Goal: Transaction & Acquisition: Book appointment/travel/reservation

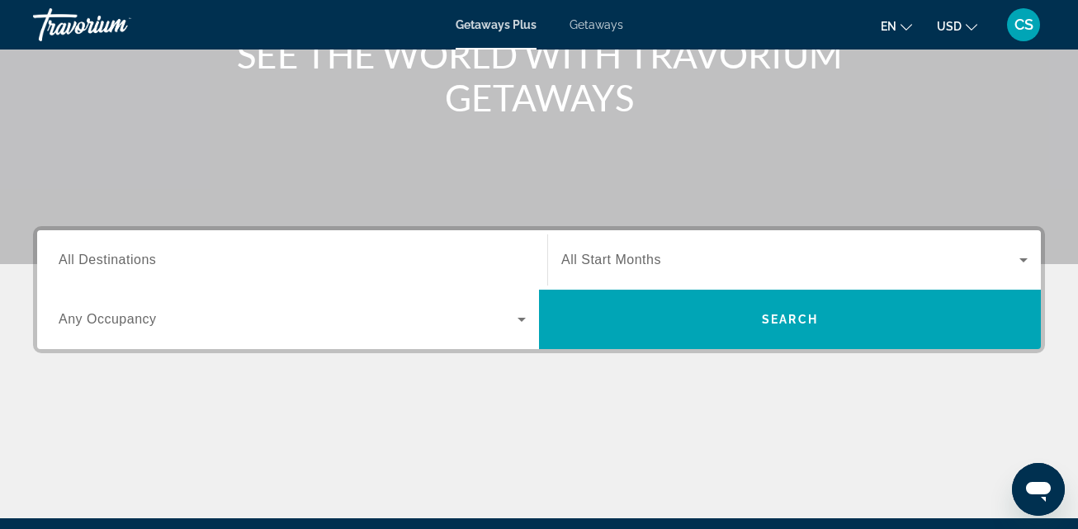
scroll to position [330, 0]
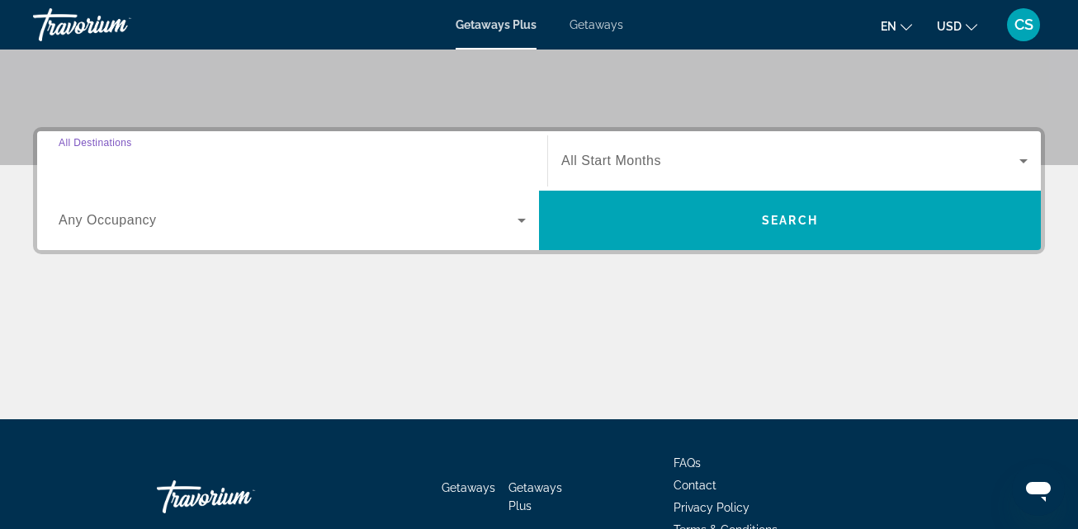
click at [163, 163] on input "Destination All Destinations" at bounding box center [292, 162] width 467 height 20
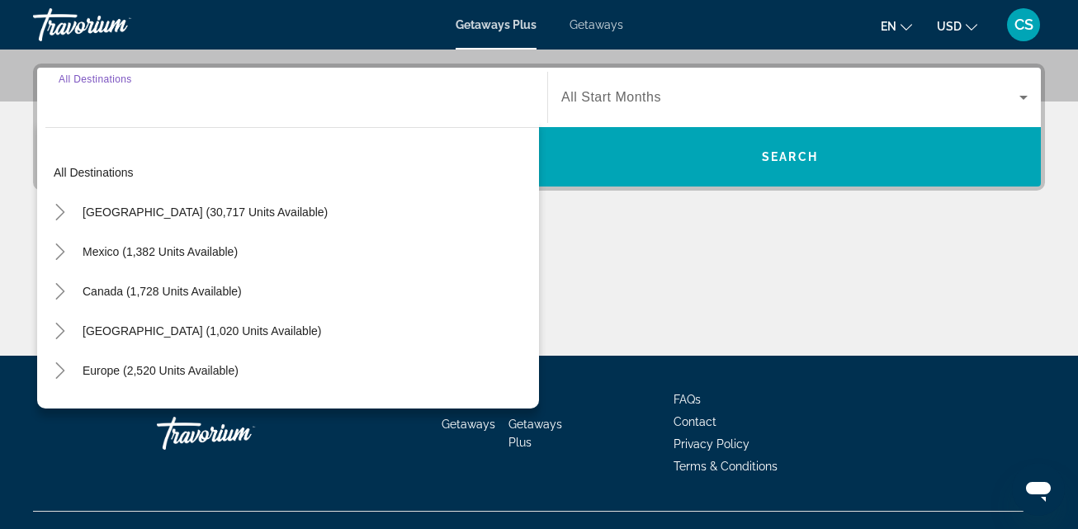
scroll to position [404, 0]
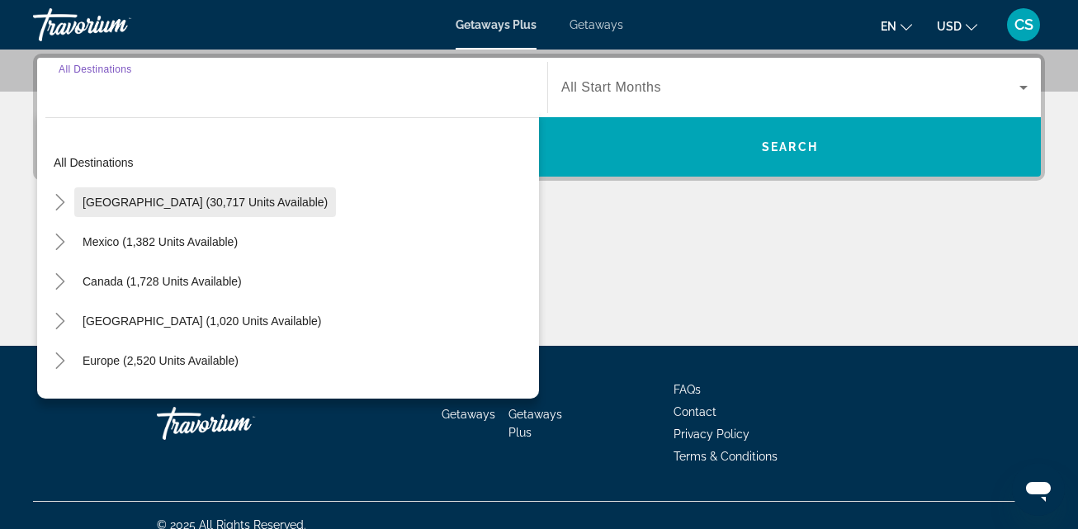
click at [224, 200] on span "[GEOGRAPHIC_DATA] (30,717 units available)" at bounding box center [205, 202] width 245 height 13
type input "**********"
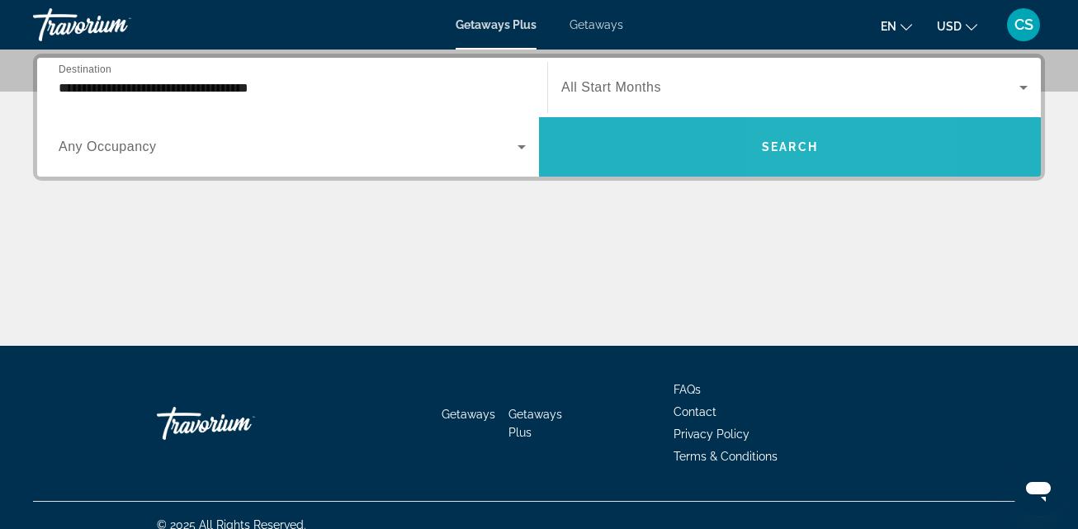
click at [789, 144] on span "Search" at bounding box center [790, 146] width 56 height 13
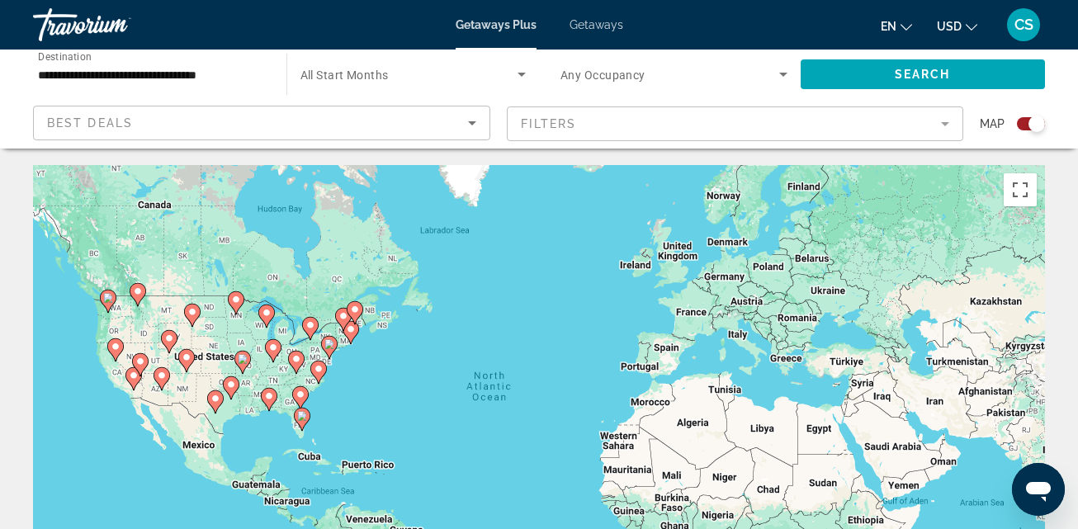
click at [158, 375] on image "Main content" at bounding box center [162, 376] width 10 height 10
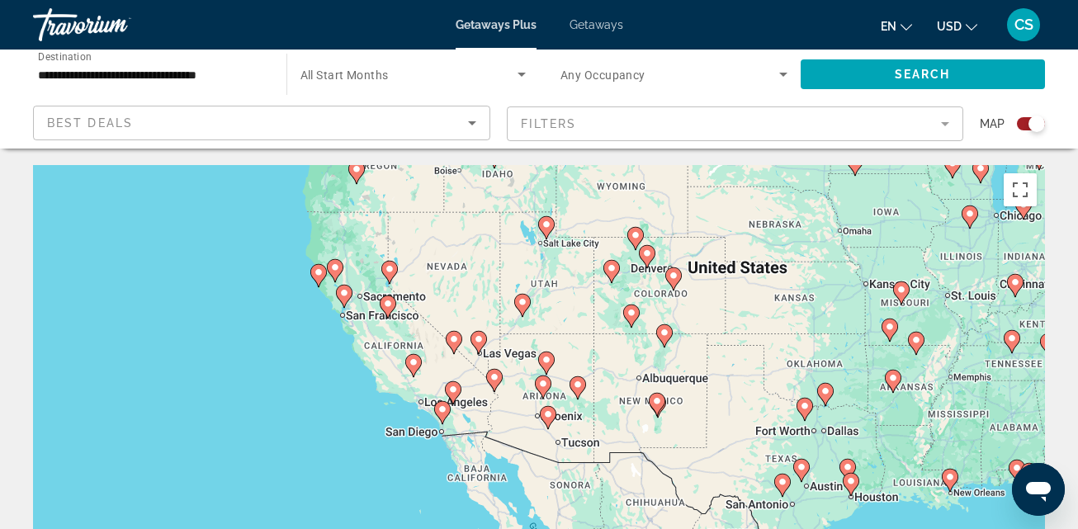
click at [476, 342] on image "Main content" at bounding box center [479, 339] width 10 height 10
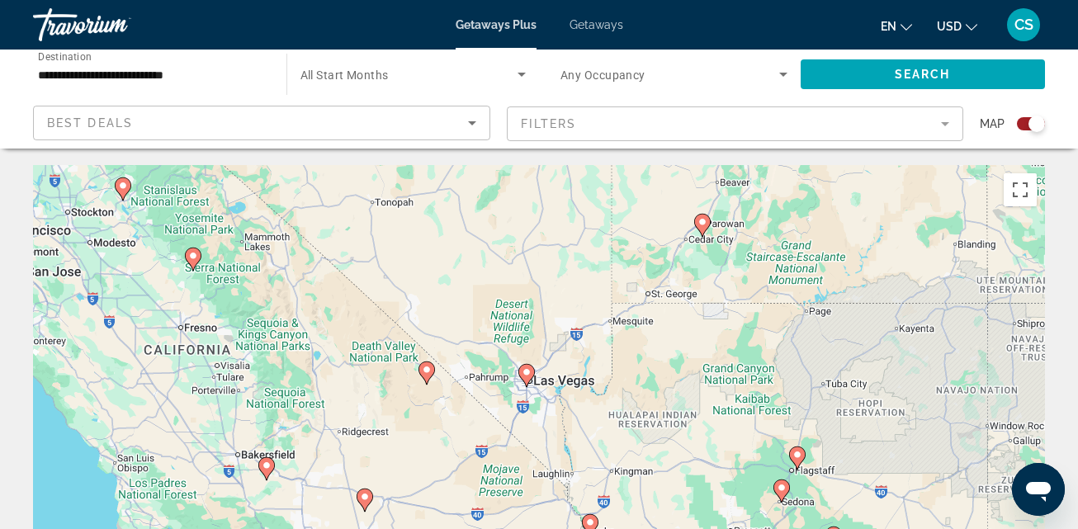
drag, startPoint x: 442, startPoint y: 342, endPoint x: 424, endPoint y: 314, distance: 32.3
click at [424, 314] on div "To activate drag with keyboard, press Alt + Enter. Once in keyboard drag state,…" at bounding box center [539, 412] width 1012 height 495
click at [529, 375] on image "Main content" at bounding box center [527, 371] width 10 height 10
type input "**********"
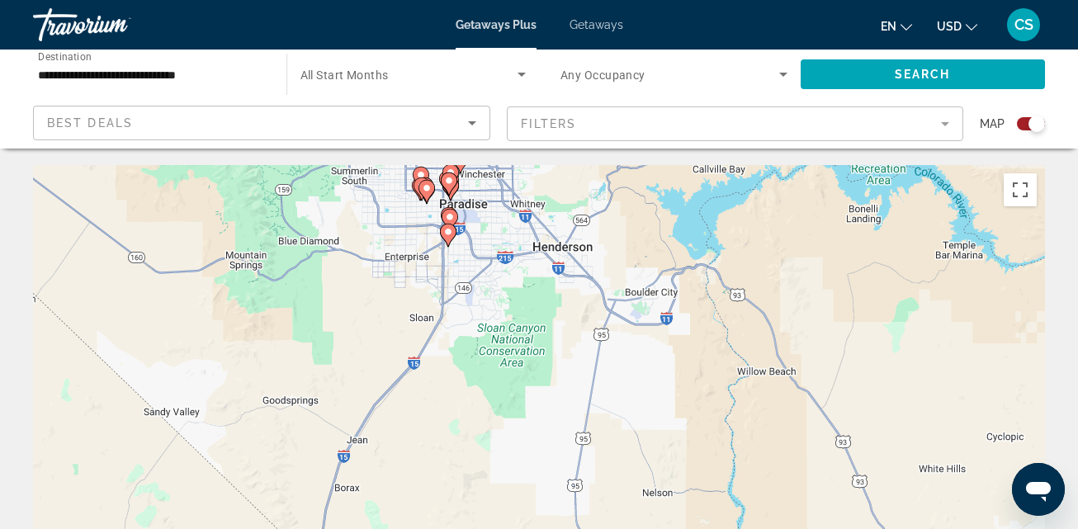
click at [620, 113] on mat-form-field "Filters" at bounding box center [735, 123] width 457 height 35
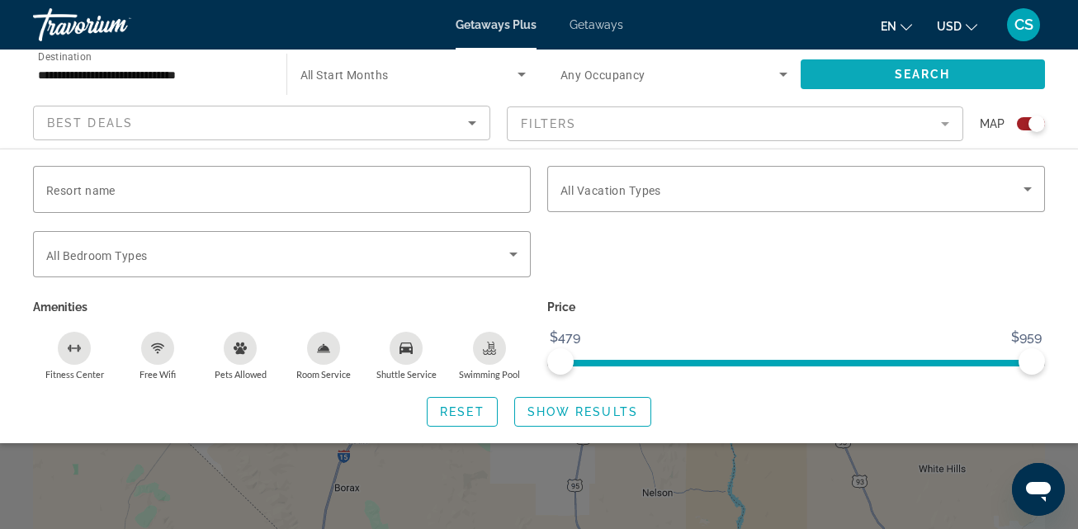
click at [890, 62] on span "Search widget" at bounding box center [923, 74] width 245 height 40
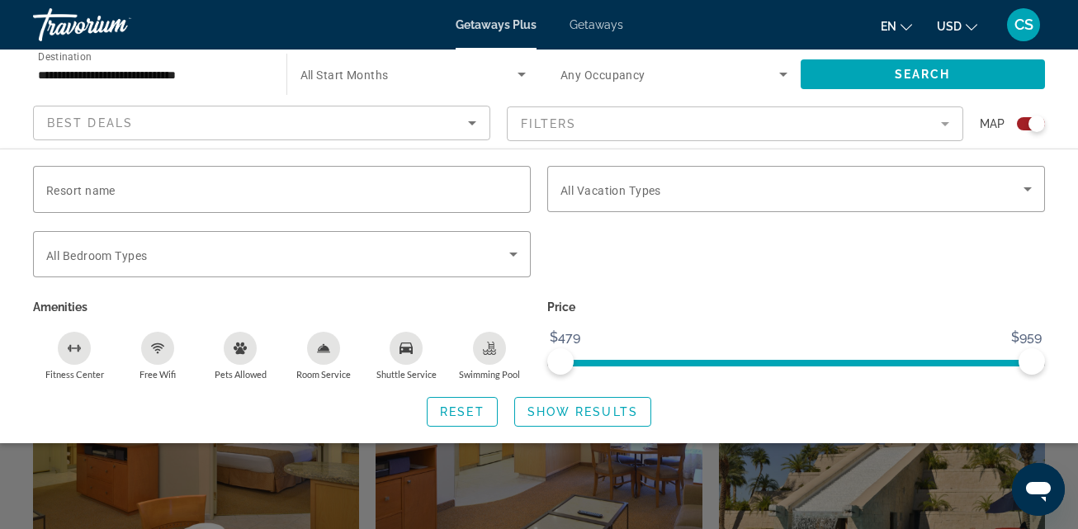
scroll to position [413, 0]
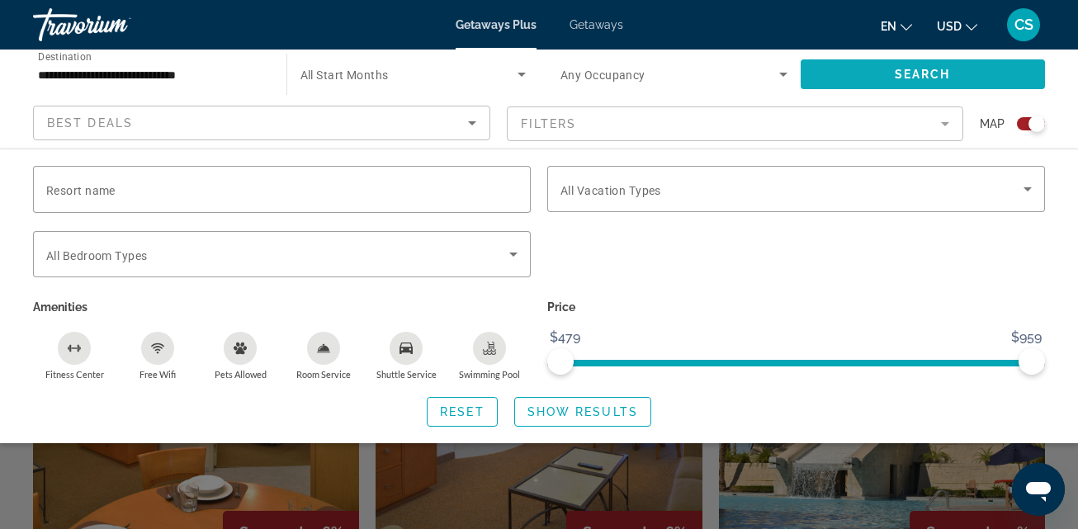
click at [922, 64] on span "Search widget" at bounding box center [923, 74] width 245 height 40
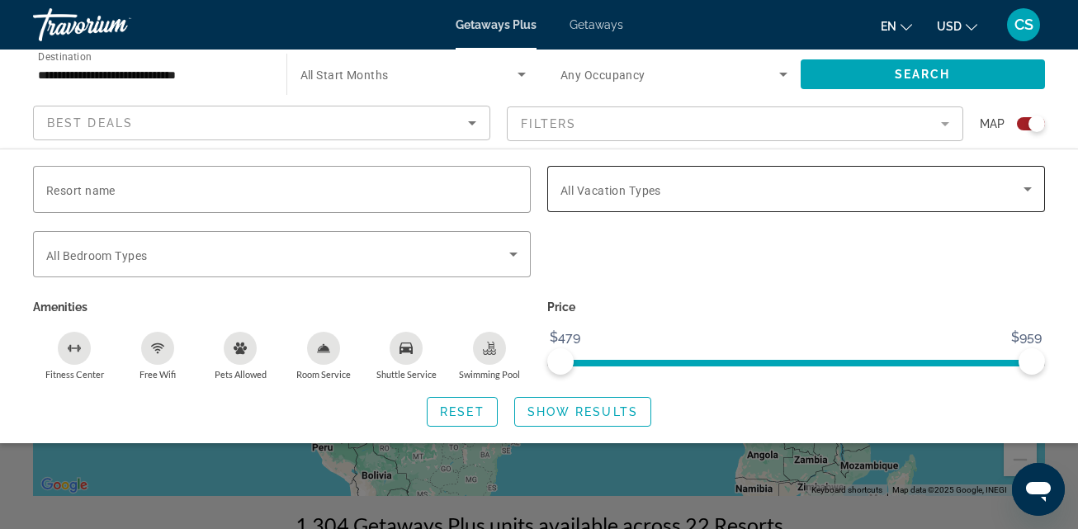
scroll to position [0, 0]
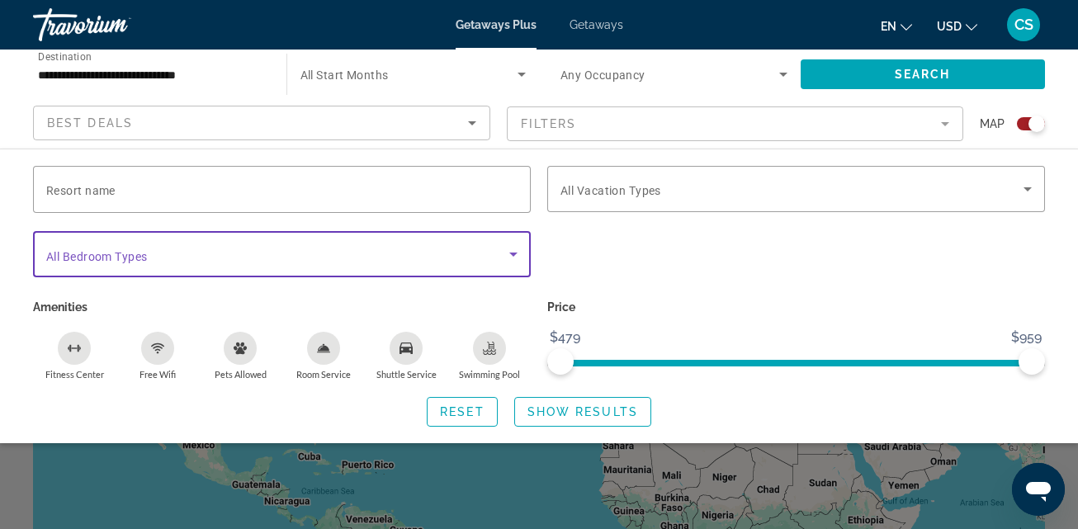
click at [510, 256] on icon "Search widget" at bounding box center [513, 254] width 20 height 20
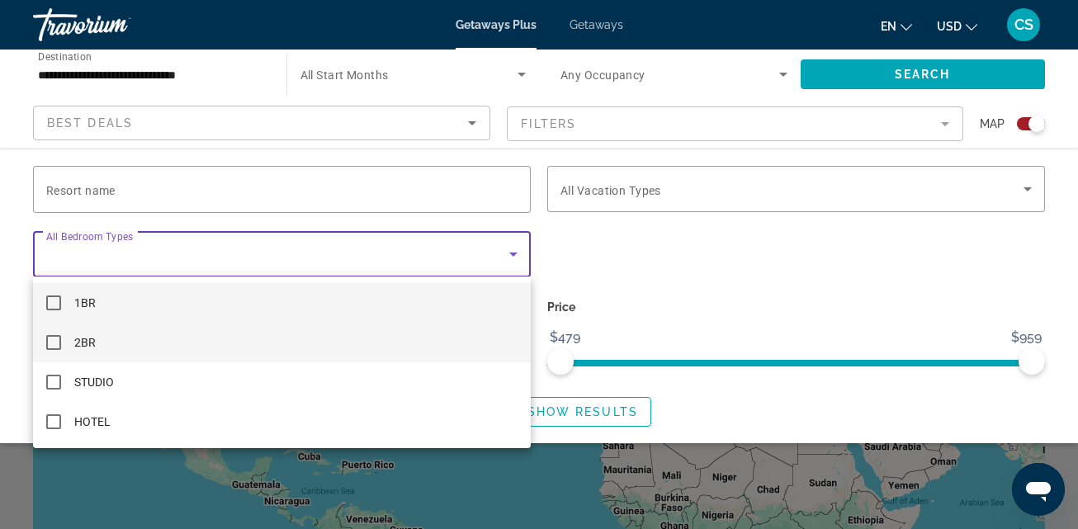
click at [58, 338] on mat-pseudo-checkbox at bounding box center [53, 342] width 15 height 15
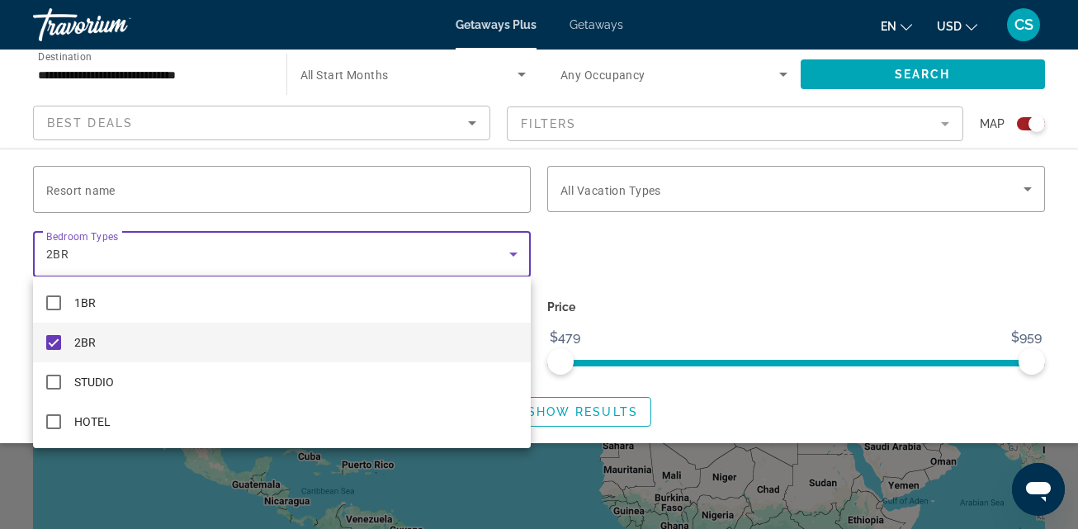
click at [890, 66] on div at bounding box center [539, 264] width 1078 height 529
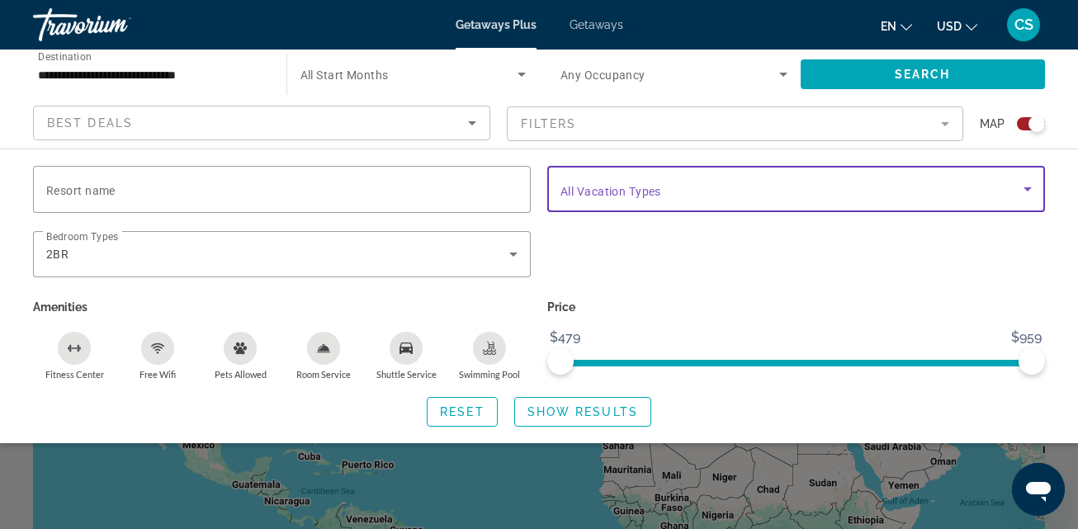
click at [1029, 184] on icon "Search widget" at bounding box center [1028, 189] width 20 height 20
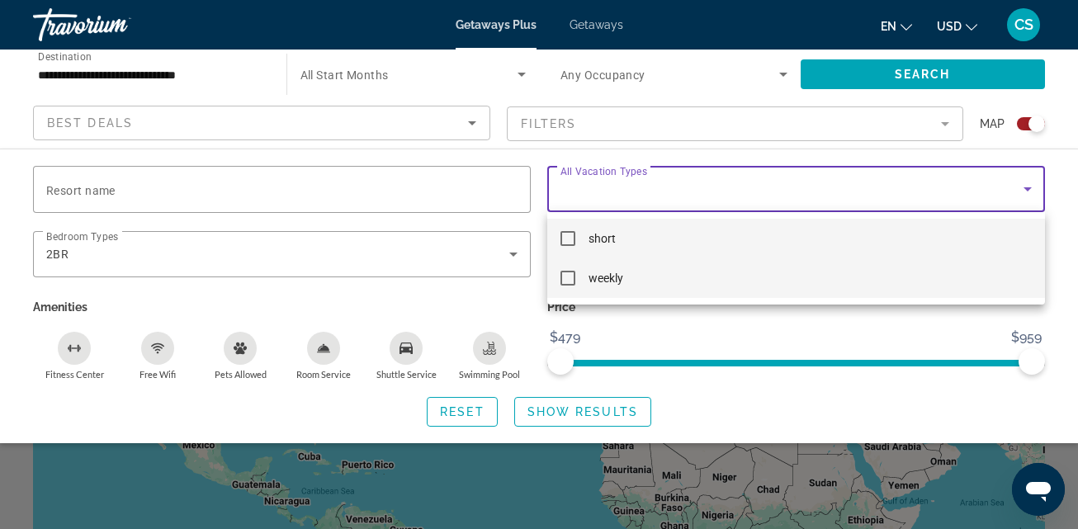
click at [568, 280] on mat-pseudo-checkbox at bounding box center [567, 278] width 15 height 15
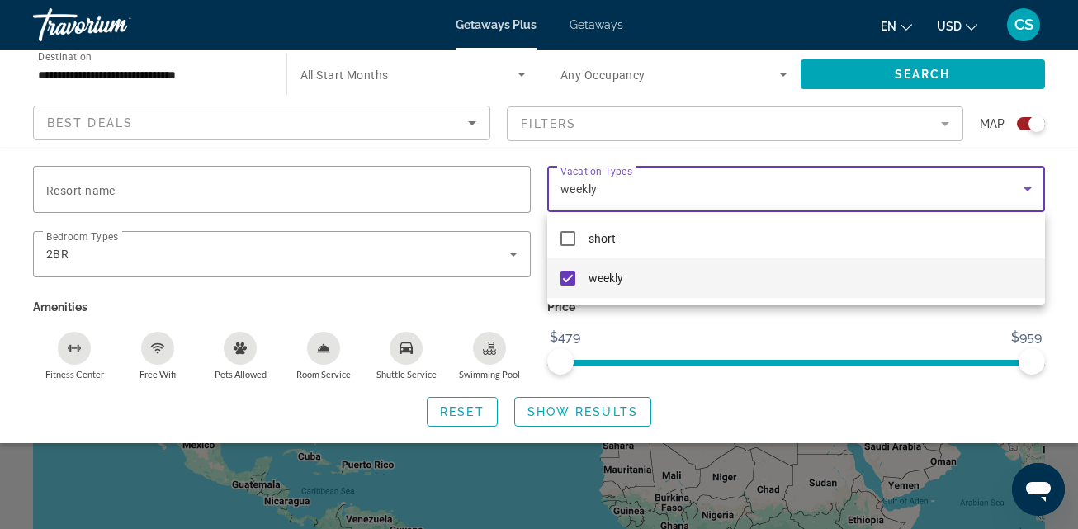
click at [937, 63] on div at bounding box center [539, 264] width 1078 height 529
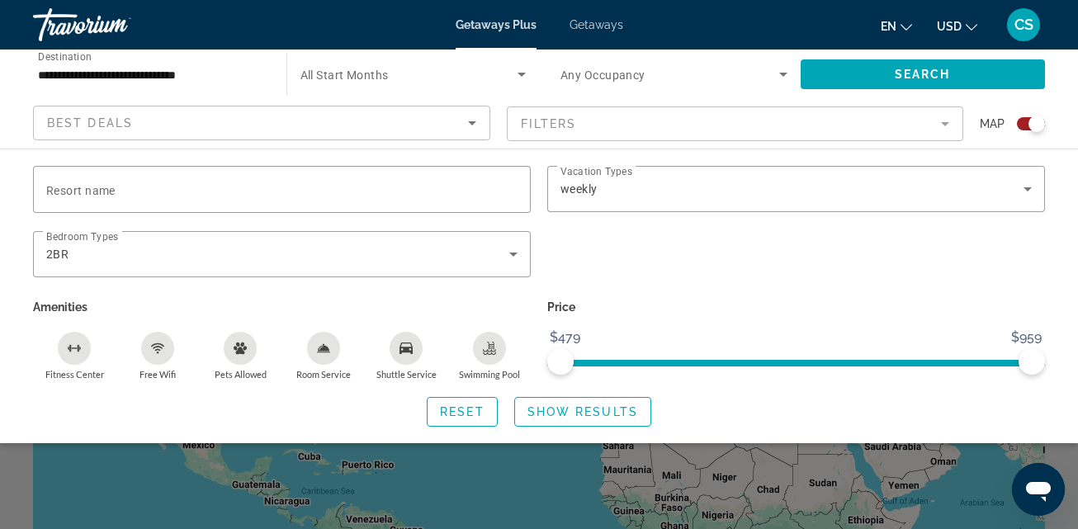
click at [547, 122] on mat-form-field "Filters" at bounding box center [735, 123] width 457 height 35
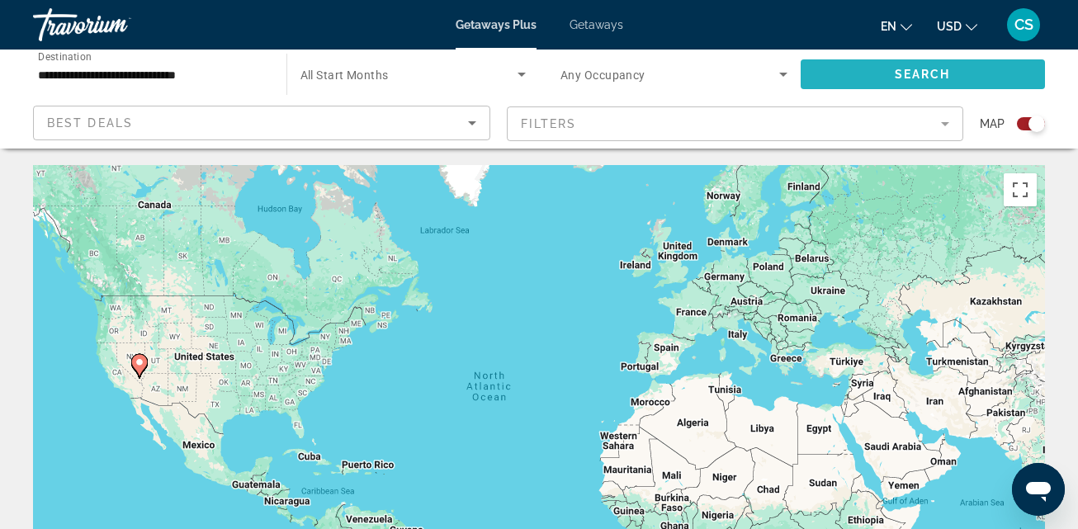
click at [922, 68] on span "Search" at bounding box center [923, 74] width 56 height 13
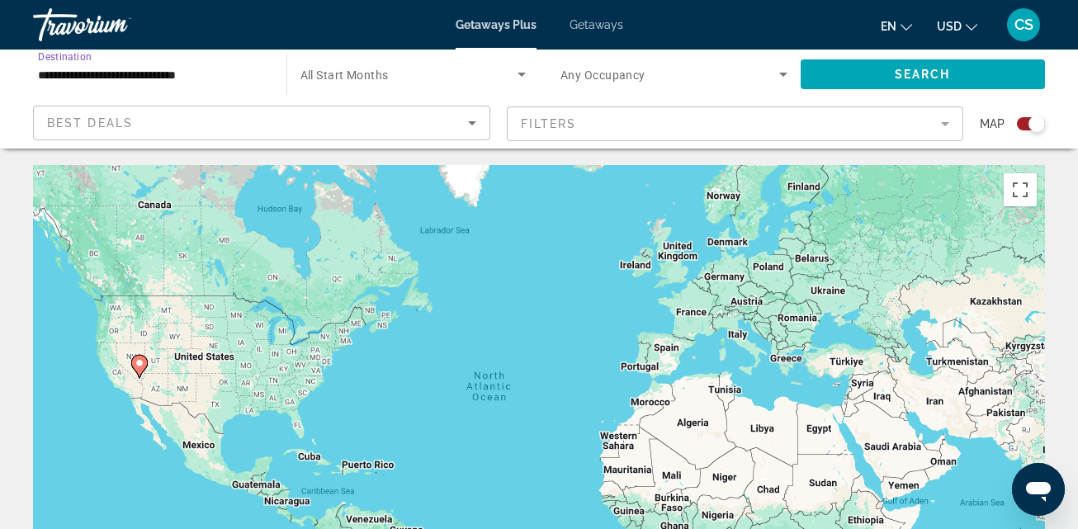
click at [191, 73] on input "**********" at bounding box center [151, 75] width 227 height 20
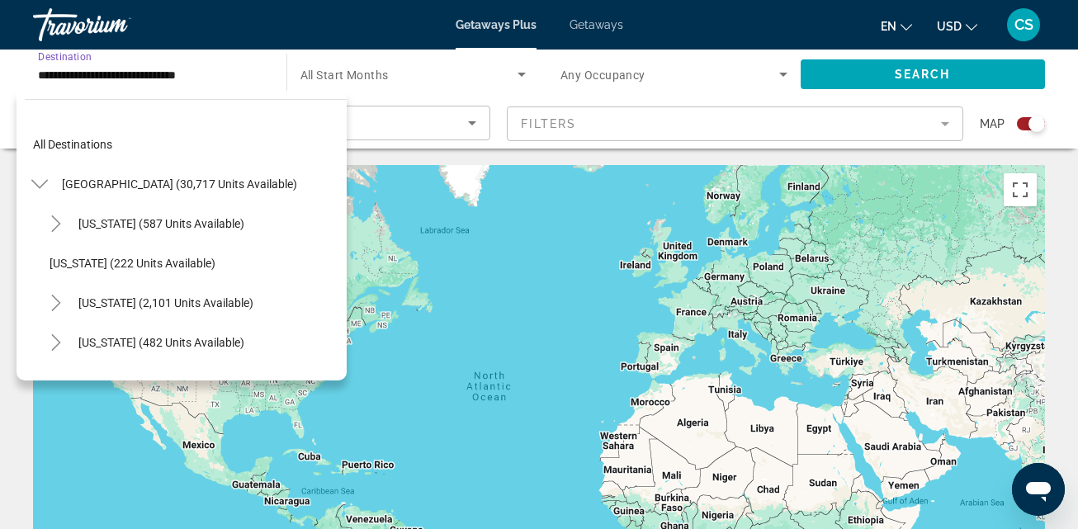
scroll to position [772, 0]
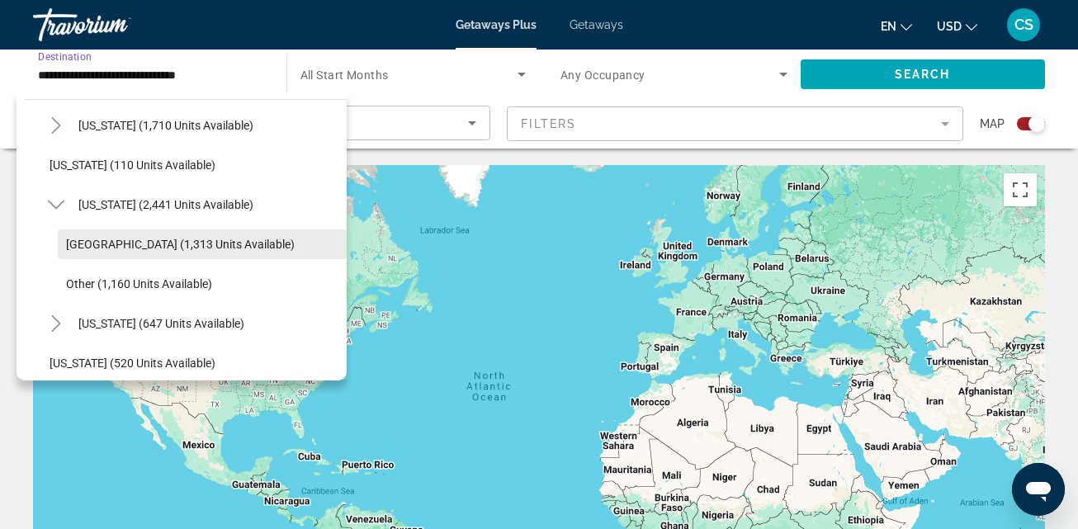
click at [97, 236] on span "Search widget" at bounding box center [202, 244] width 289 height 40
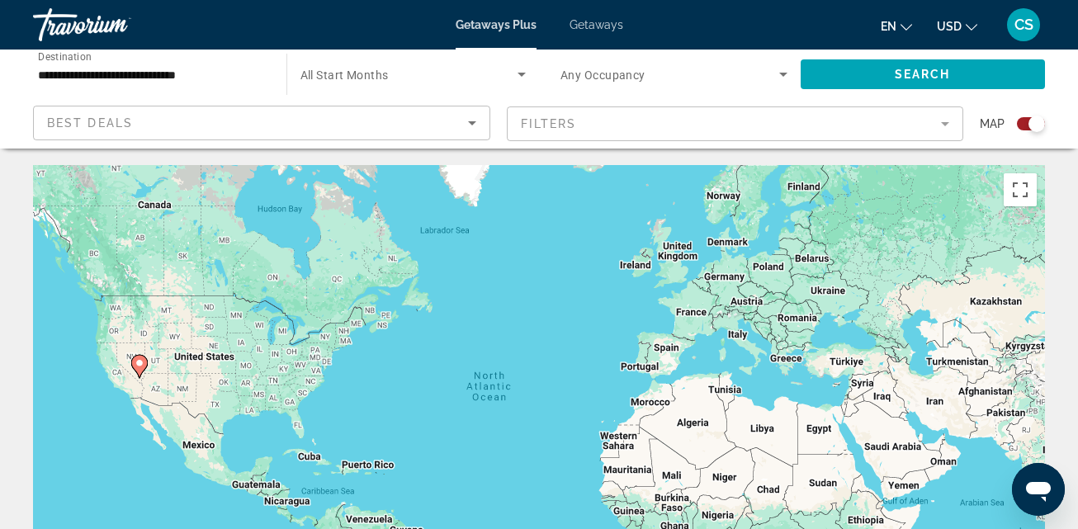
click at [144, 110] on div "Best Deals" at bounding box center [261, 129] width 429 height 46
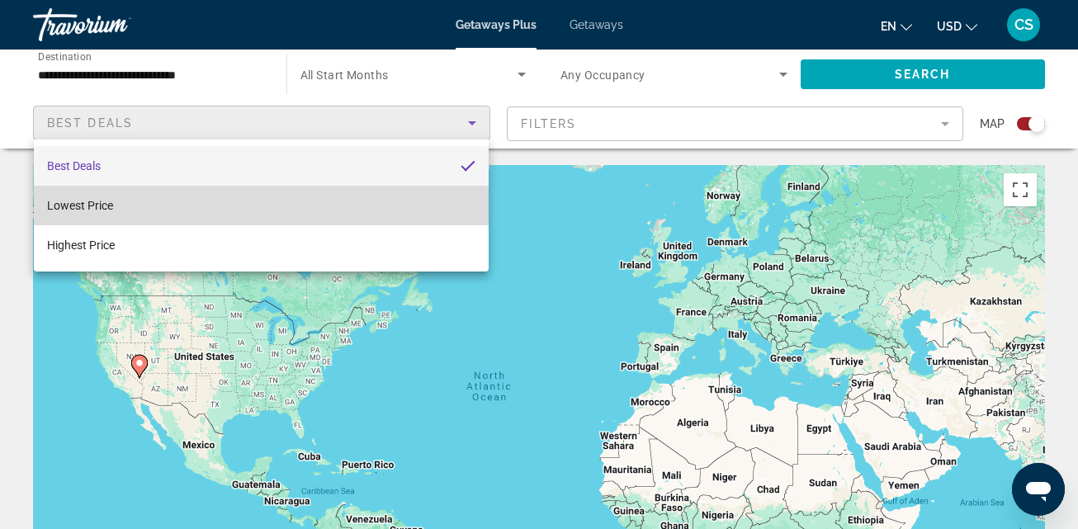
click at [111, 199] on span "Lowest Price" at bounding box center [80, 205] width 66 height 13
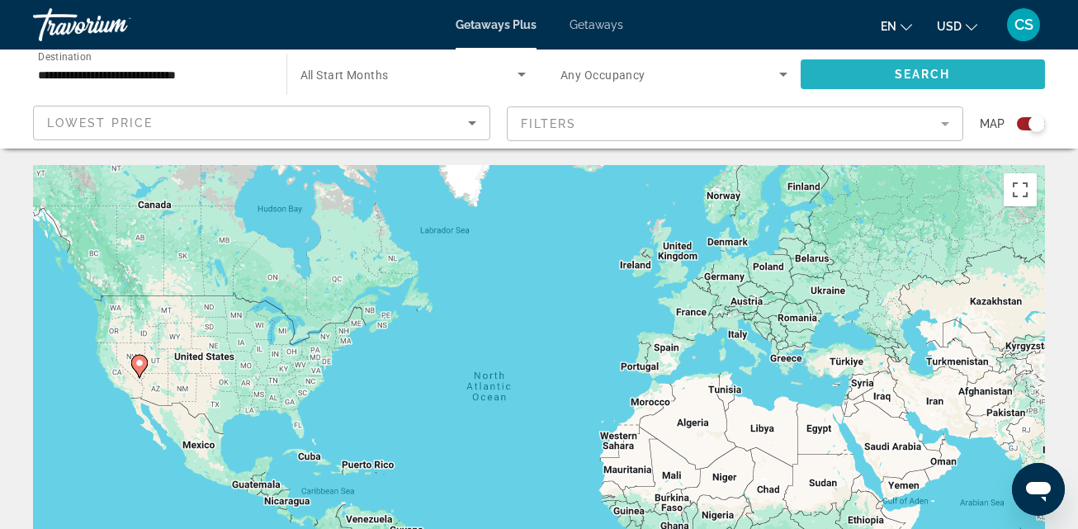
click at [909, 69] on span "Search" at bounding box center [923, 74] width 56 height 13
click at [137, 364] on image "Main content" at bounding box center [140, 363] width 10 height 10
